Goal: Task Accomplishment & Management: Manage account settings

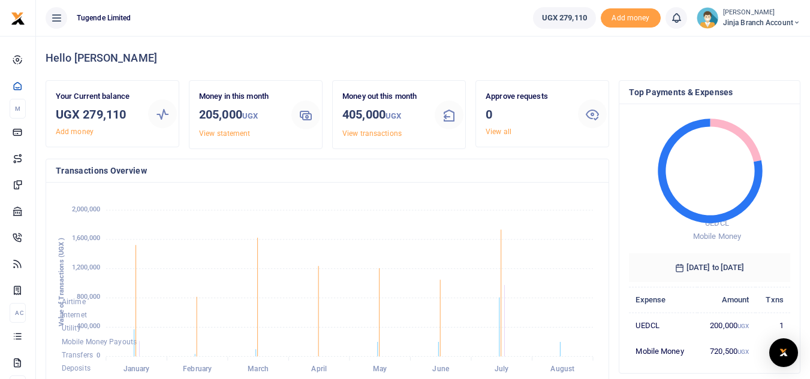
click at [749, 16] on small "[PERSON_NAME]" at bounding box center [761, 13] width 77 height 10
click at [741, 41] on link "Switch accounts" at bounding box center [753, 43] width 95 height 17
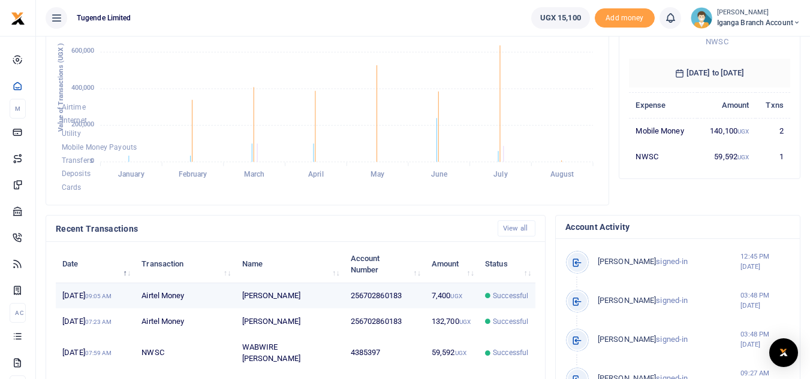
scroll to position [180, 0]
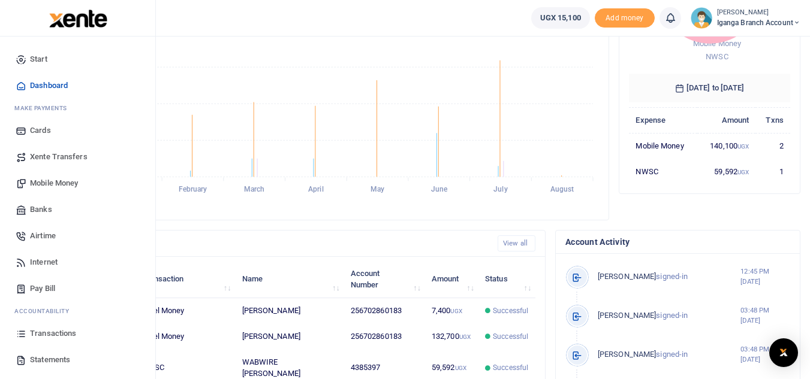
click at [54, 334] on span "Transactions" at bounding box center [53, 334] width 46 height 12
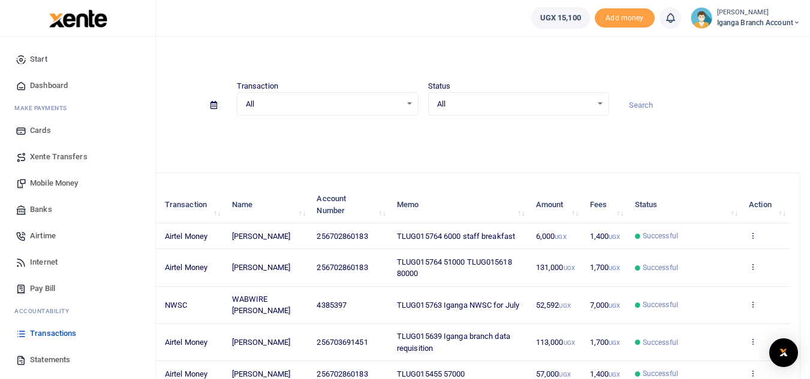
click at [55, 359] on span "Statements" at bounding box center [50, 360] width 40 height 12
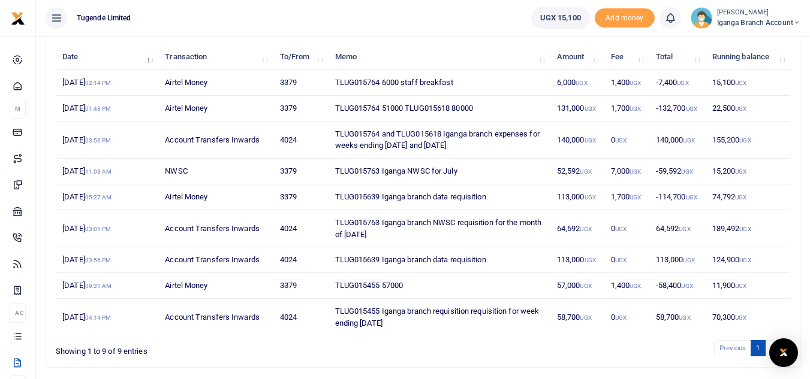
scroll to position [121, 0]
